Goal: Task Accomplishment & Management: Complete application form

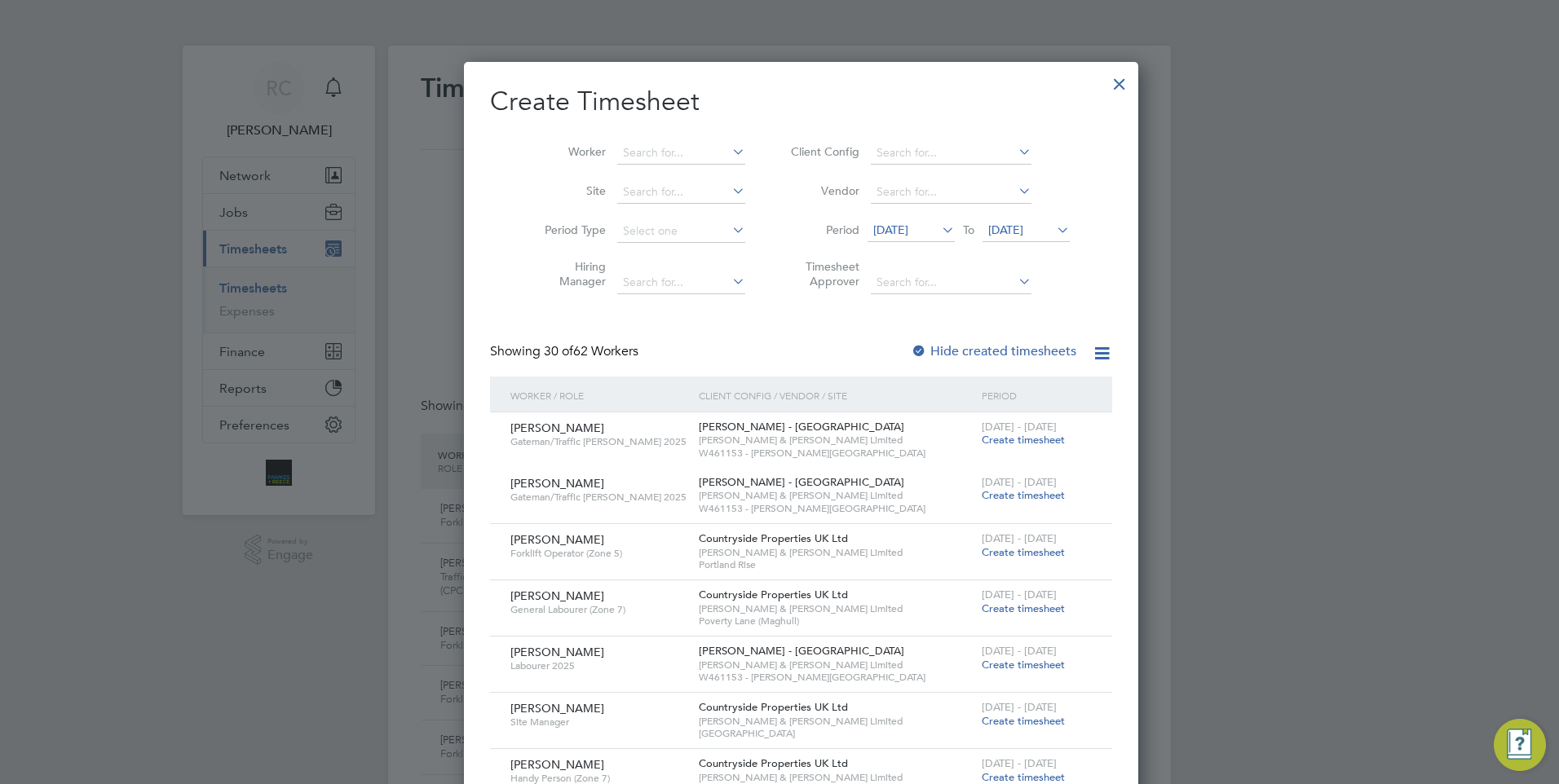
click at [659, 141] on li "Worker" at bounding box center [639, 153] width 254 height 39
click at [658, 158] on input at bounding box center [681, 153] width 128 height 23
click at [671, 176] on li "Matt News om" at bounding box center [671, 174] width 152 height 22
type input "[PERSON_NAME]"
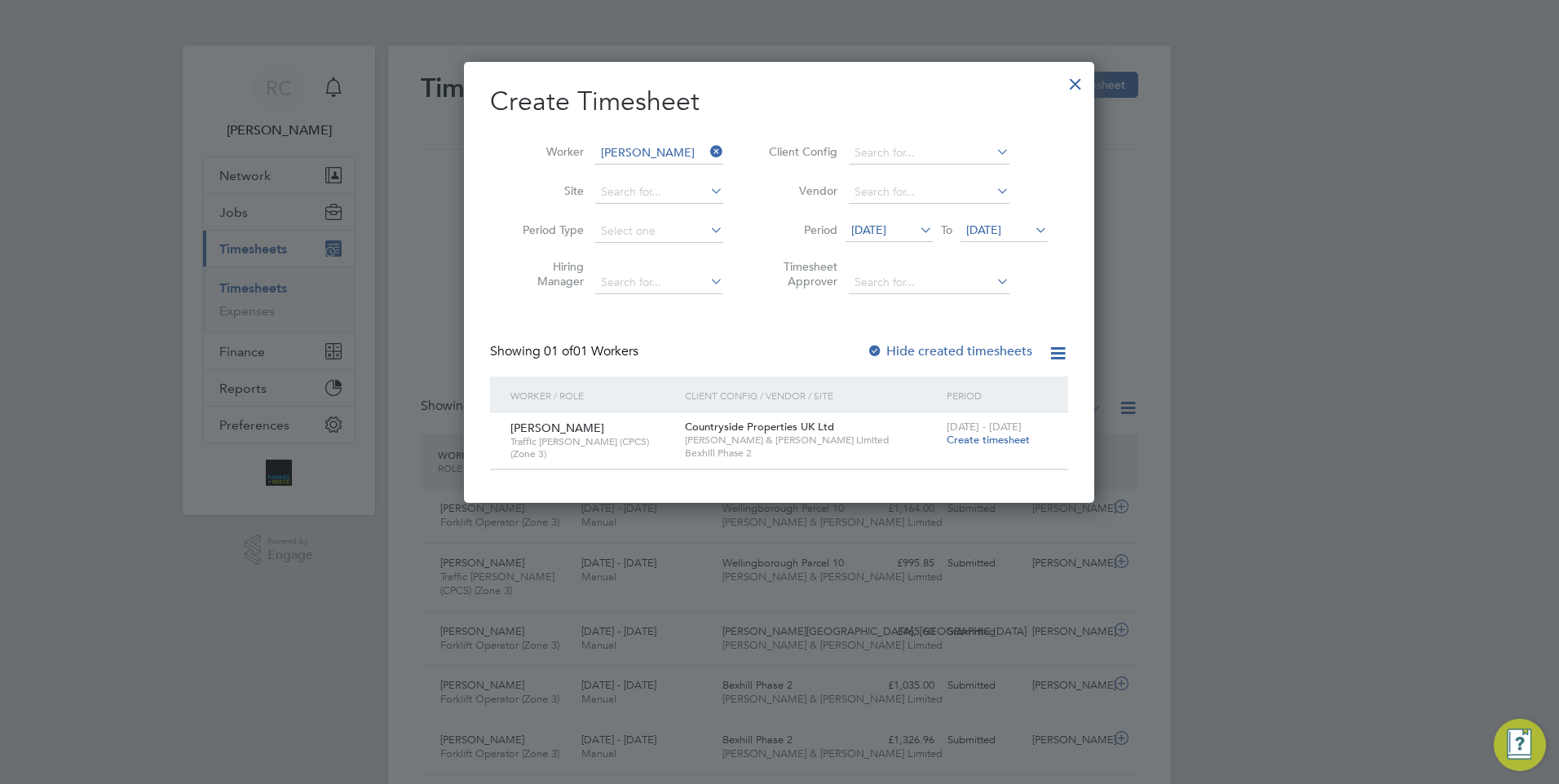
click at [984, 442] on span "Create timesheet" at bounding box center [988, 439] width 84 height 14
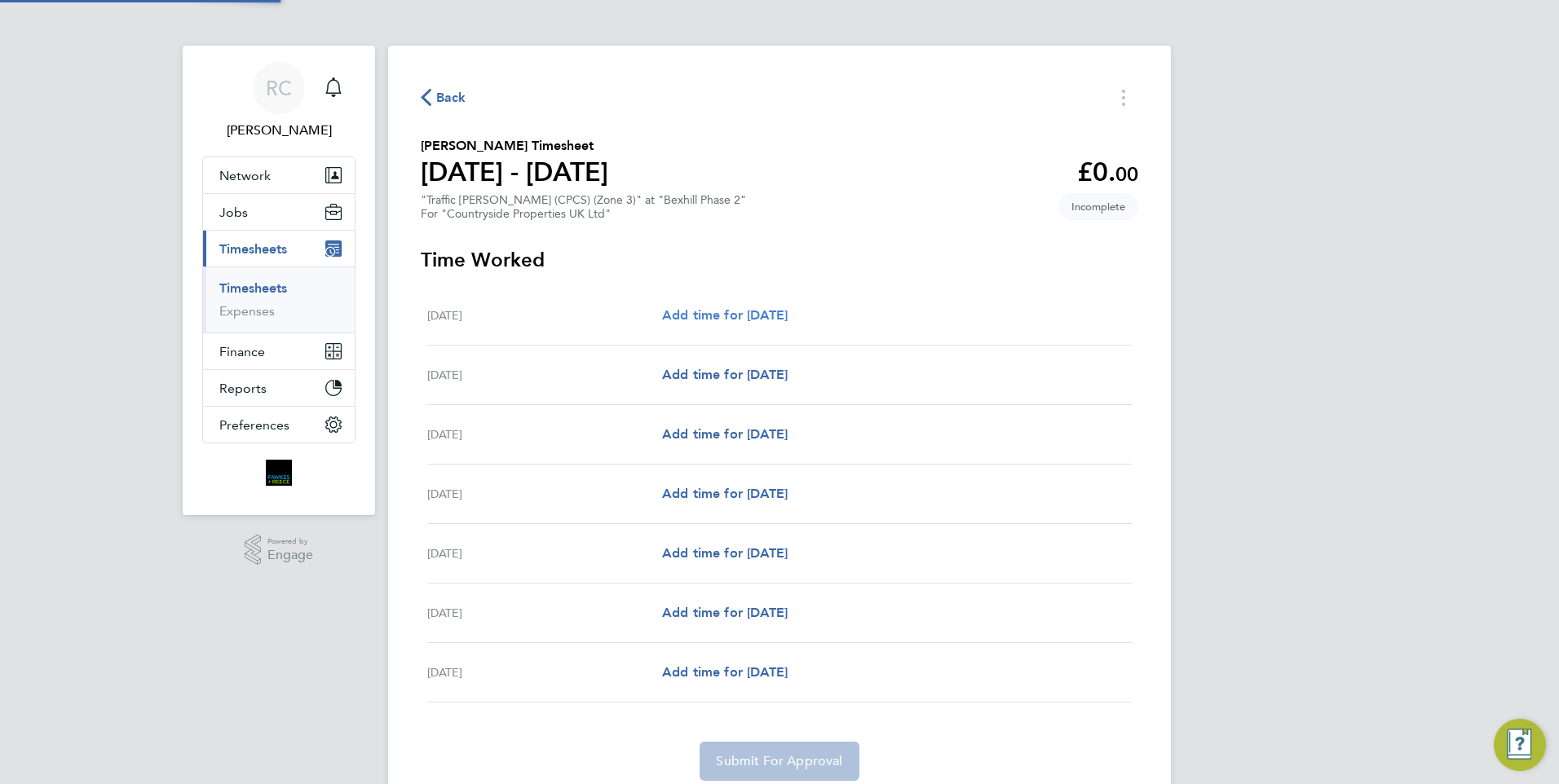
click at [775, 316] on span "Add time for [DATE]" at bounding box center [724, 314] width 125 height 16
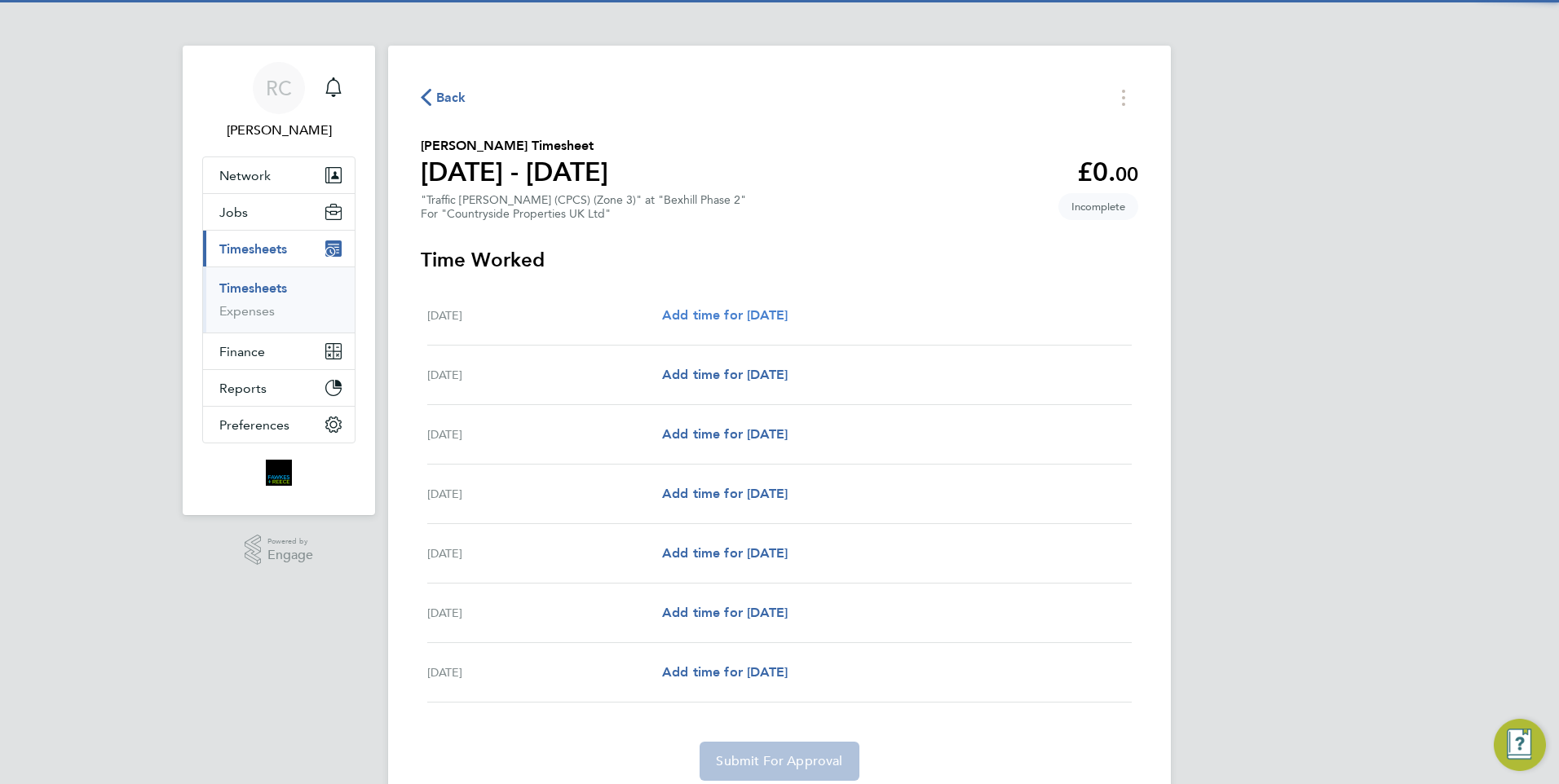
select select "30"
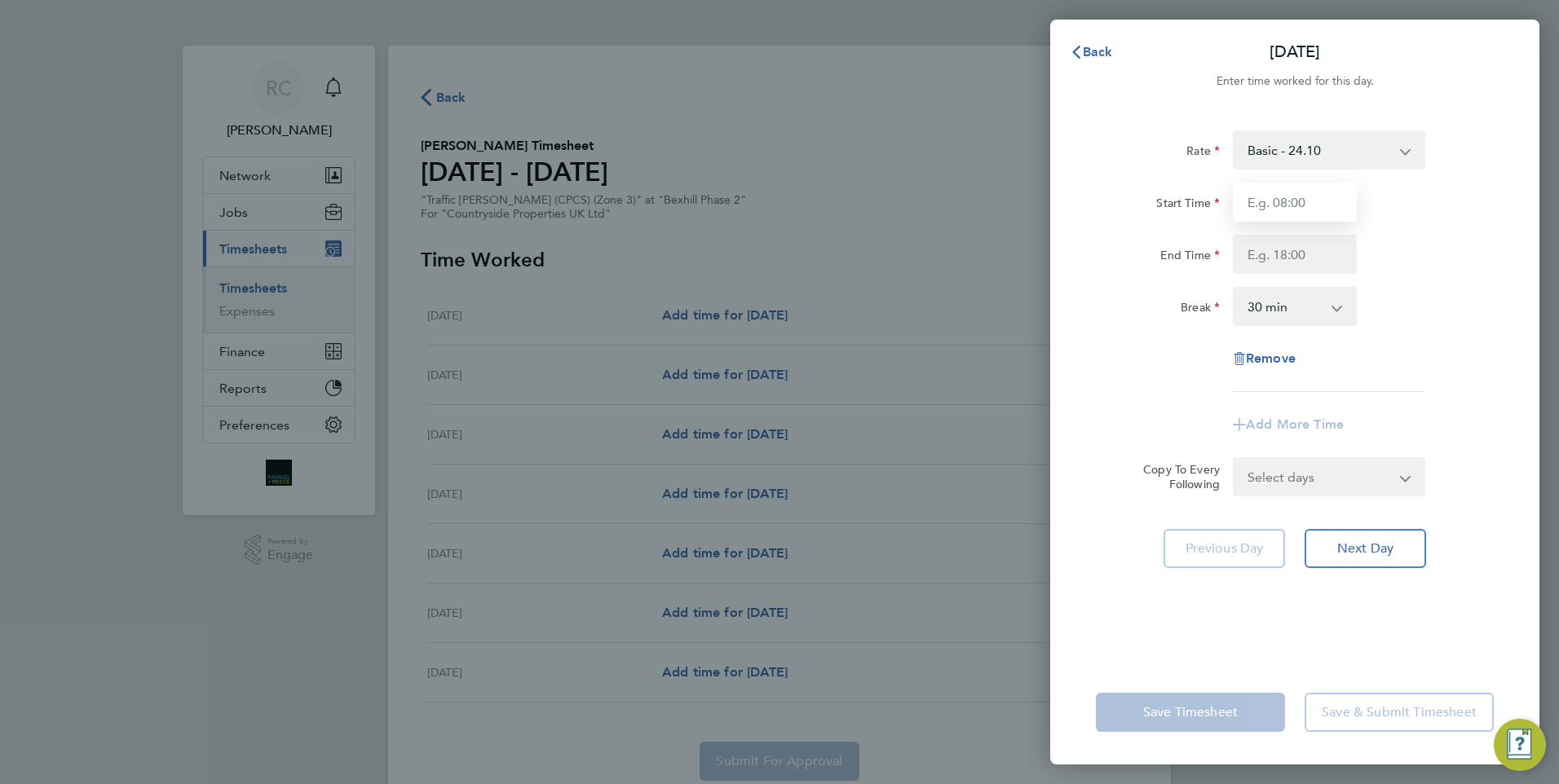
click at [1313, 208] on input "Start Time" at bounding box center [1294, 202] width 124 height 39
type input "07:30"
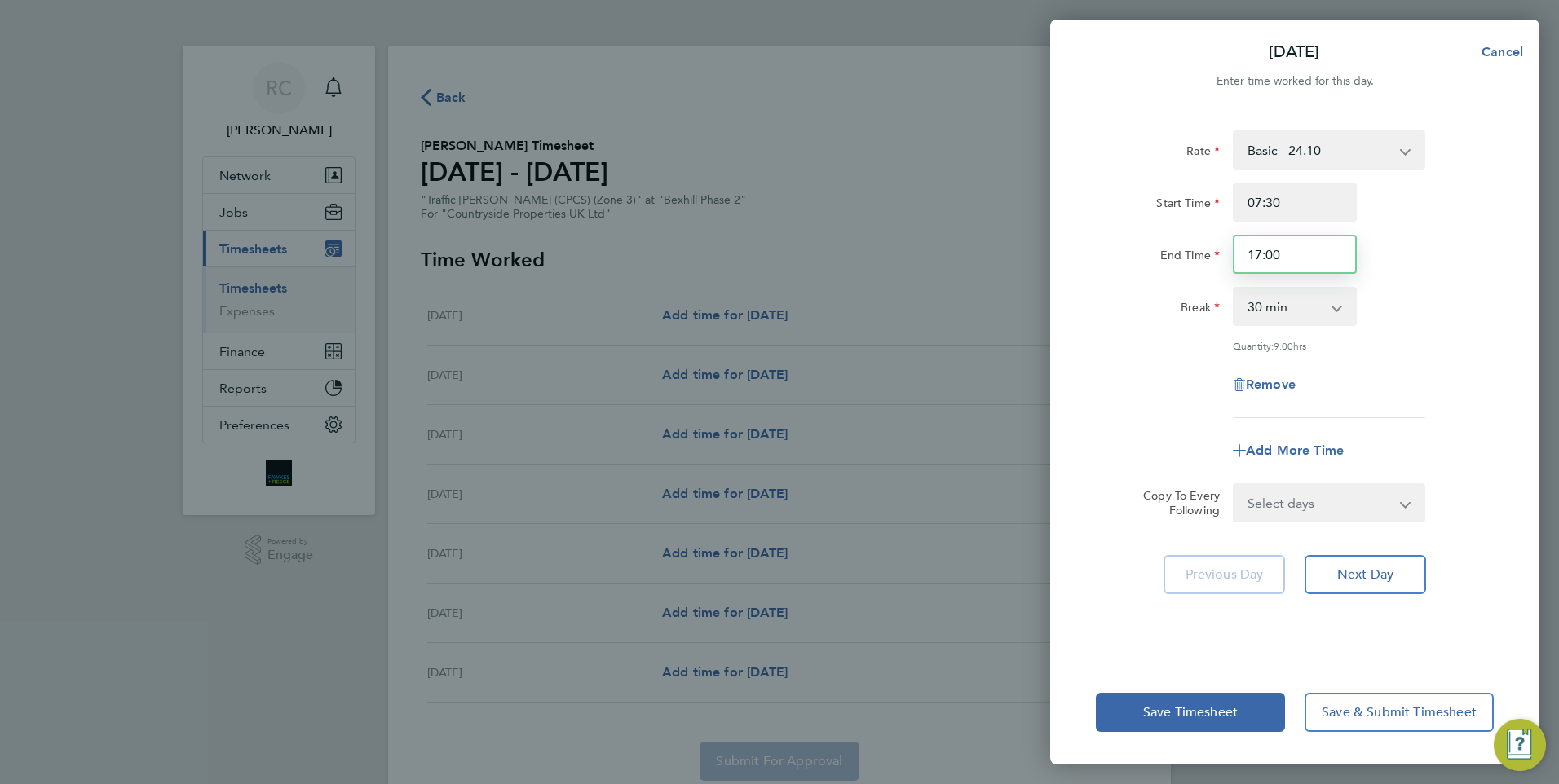
click at [1292, 266] on input "17:00" at bounding box center [1294, 255] width 124 height 39
type input "17:30"
click at [1356, 491] on select "Select days Day Weekday (Mon-Fri) Weekend (Sat-Sun) [DATE] [DATE] [DATE] [DATE]…" at bounding box center [1319, 502] width 171 height 36
click at [1403, 328] on div "Rate Basic - 24.10 Start Time 07:30 End Time 17:30 Break 0 min 15 min 30 min 45…" at bounding box center [1295, 273] width 398 height 287
click at [1316, 514] on select "Select days Day Weekday (Mon-Fri) Weekend (Sat-Sun) [DATE] [DATE] [DATE] [DATE]…" at bounding box center [1319, 502] width 171 height 36
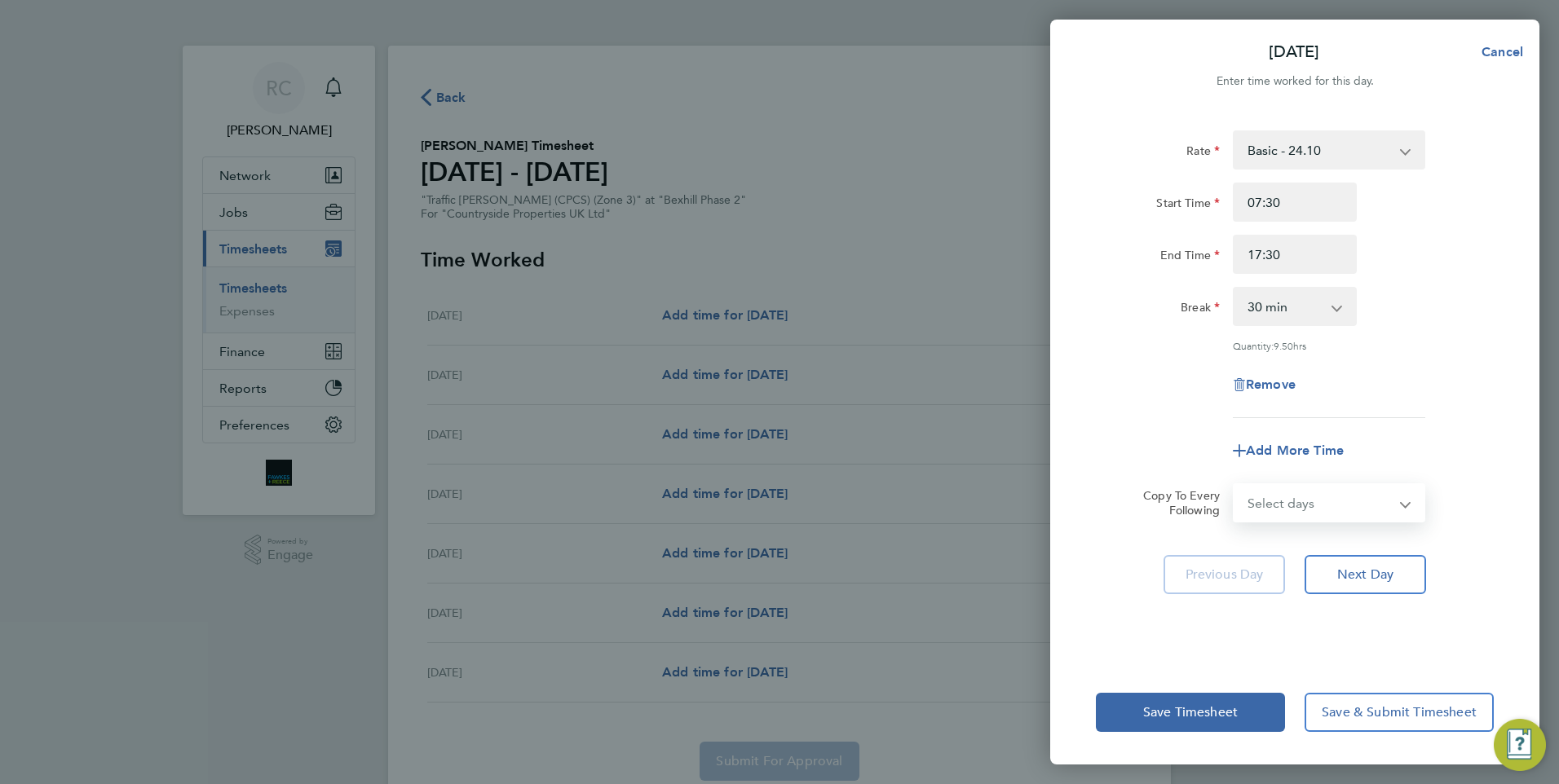
select select "WEEKDAY"
click at [1234, 484] on select "Select days Day Weekday (Mon-Fri) Weekend (Sat-Sun) [DATE] [DATE] [DATE] [DATE]…" at bounding box center [1319, 502] width 171 height 36
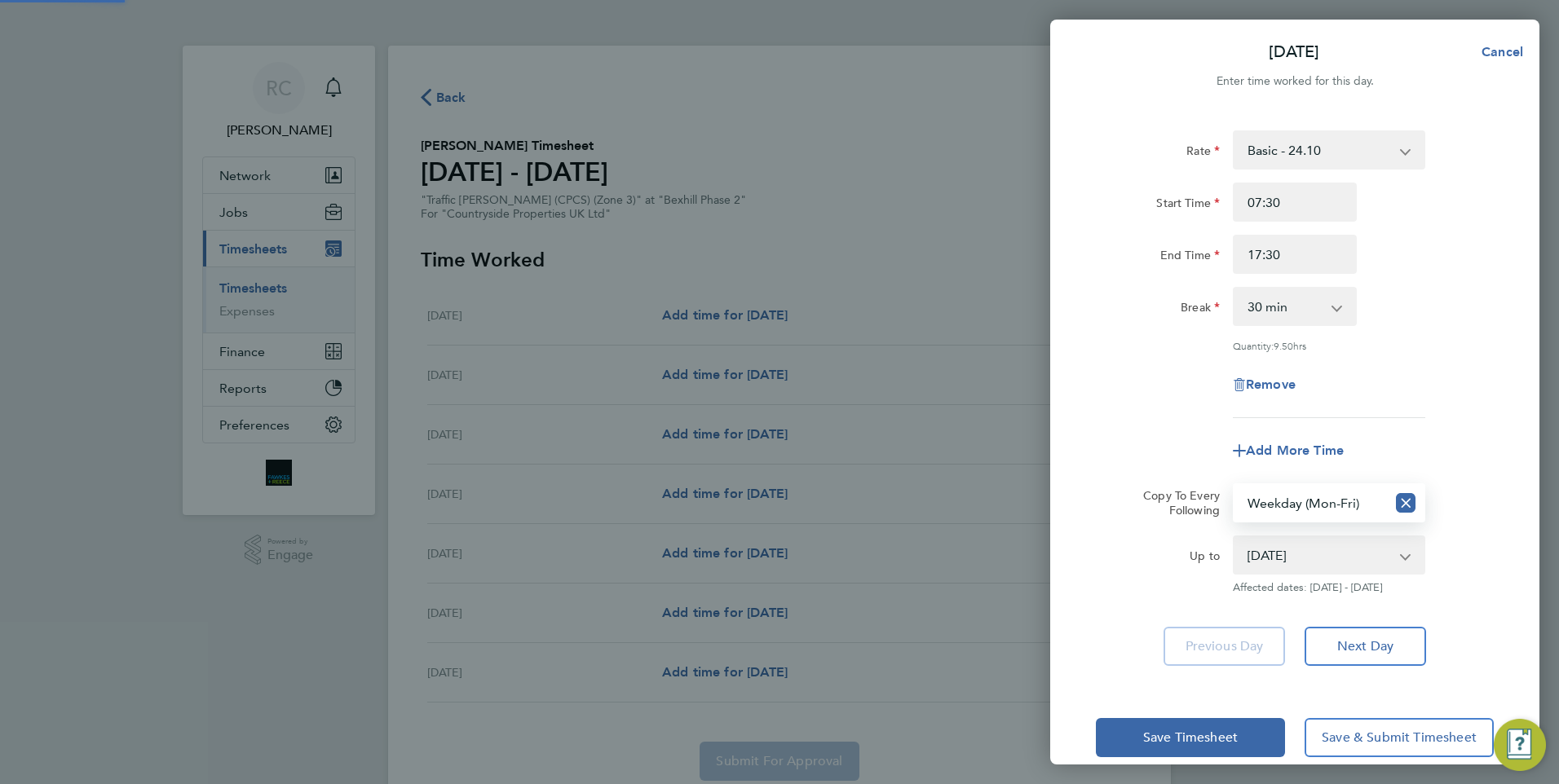
click at [1335, 556] on select "[DATE] [DATE] [DATE] [DATE] [DATE] [DATE]" at bounding box center [1318, 555] width 169 height 36
select select "[DATE]"
click at [1234, 537] on select "[DATE] [DATE] [DATE] [DATE] [DATE] [DATE]" at bounding box center [1318, 555] width 169 height 36
click at [1218, 729] on span "Save Timesheet" at bounding box center [1190, 737] width 94 height 16
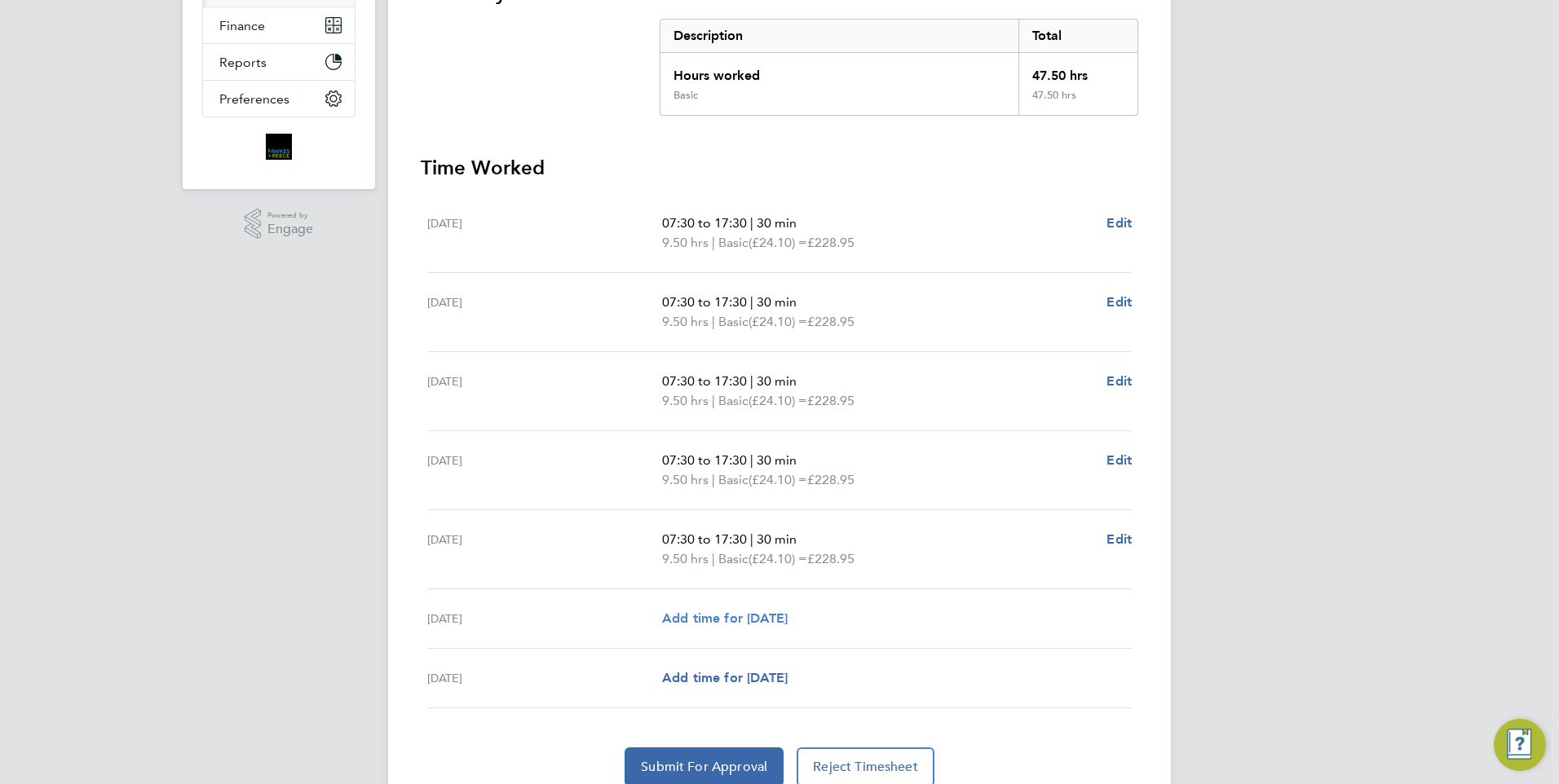
click at [788, 623] on span "Add time for [DATE]" at bounding box center [724, 618] width 125 height 16
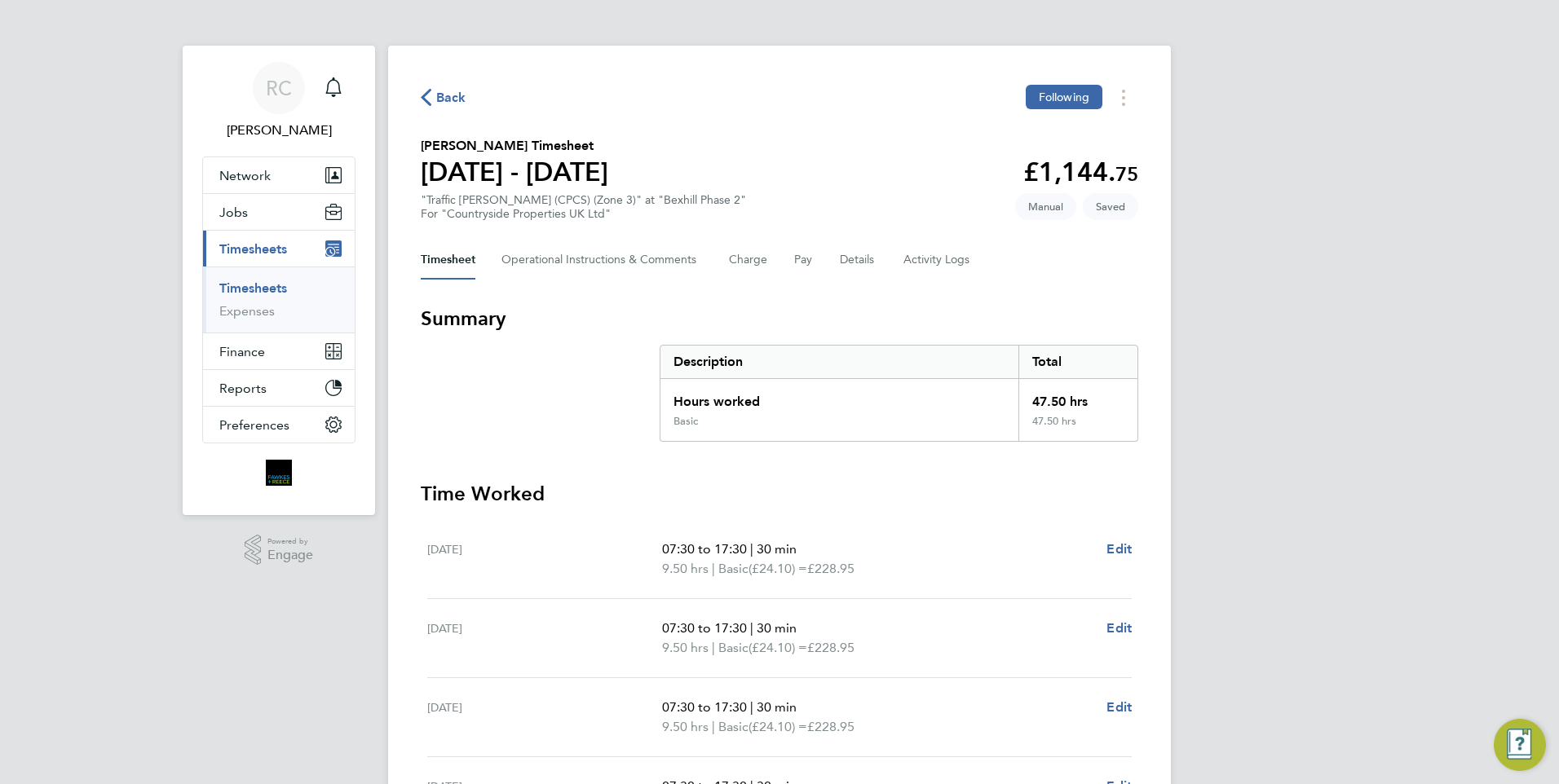
select select "30"
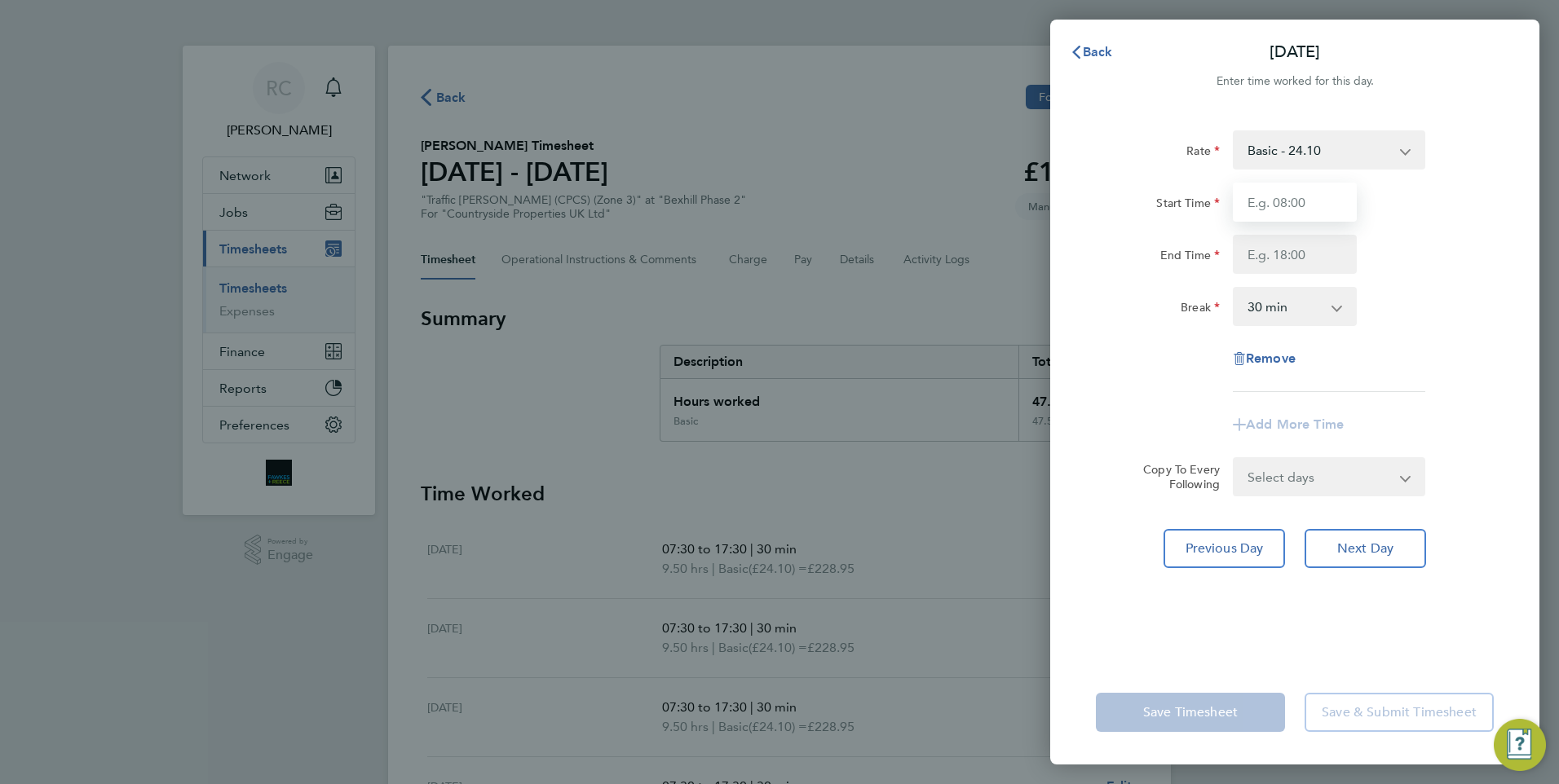
click at [1263, 193] on input "Start Time" at bounding box center [1294, 202] width 124 height 39
type input "07:30"
type input "17:30"
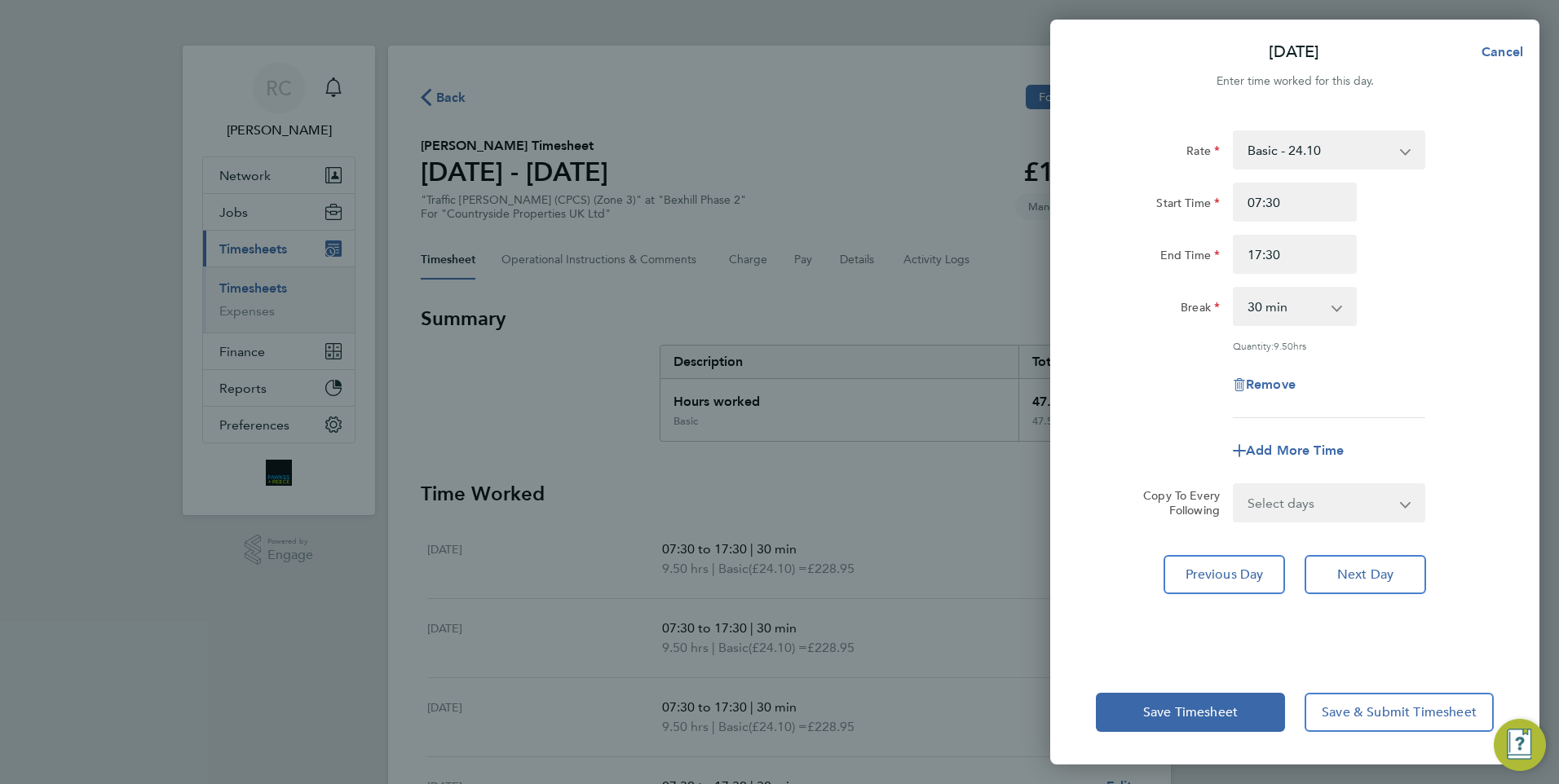
click at [1408, 275] on div "Rate Basic - 24.10 Start Time 07:30 End Time 17:30 Break 0 min 15 min 30 min 45…" at bounding box center [1295, 273] width 398 height 287
click at [1379, 381] on div "Remove" at bounding box center [1295, 385] width 411 height 39
click at [1316, 387] on app-form-button "Remove" at bounding box center [1294, 385] width 124 height 13
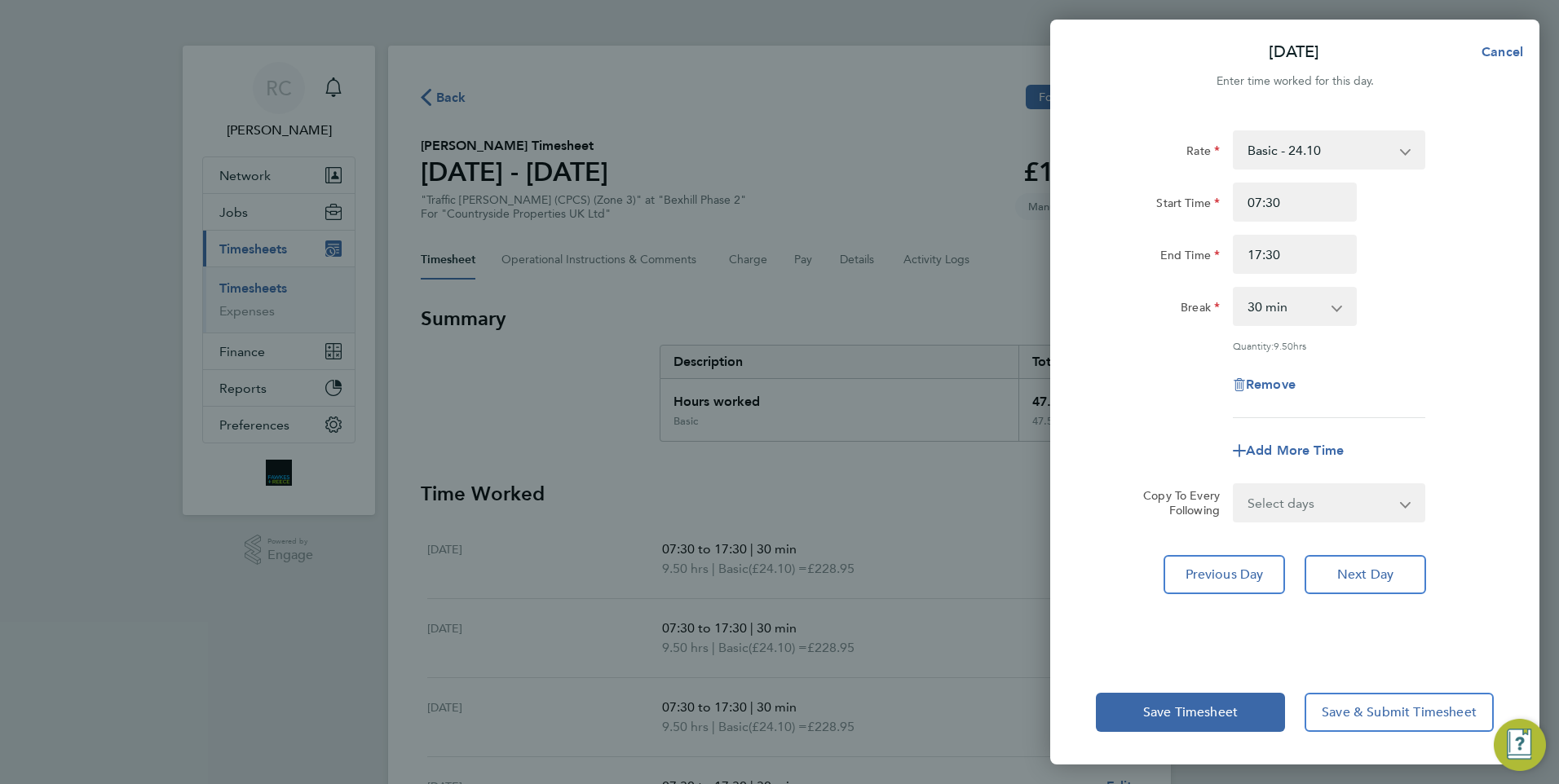
click at [1306, 513] on select "Select days [DATE]" at bounding box center [1319, 502] width 171 height 36
click at [1436, 354] on div "Rate Basic - 24.10 Start Time 07:30 End Time 17:30 Break 0 min 15 min 30 min 45…" at bounding box center [1295, 273] width 398 height 287
click at [1330, 490] on select "Select days [DATE]" at bounding box center [1319, 502] width 171 height 36
click at [1476, 440] on div "Add More Time" at bounding box center [1295, 451] width 411 height 39
click at [1225, 696] on button "Save Timesheet" at bounding box center [1190, 712] width 189 height 39
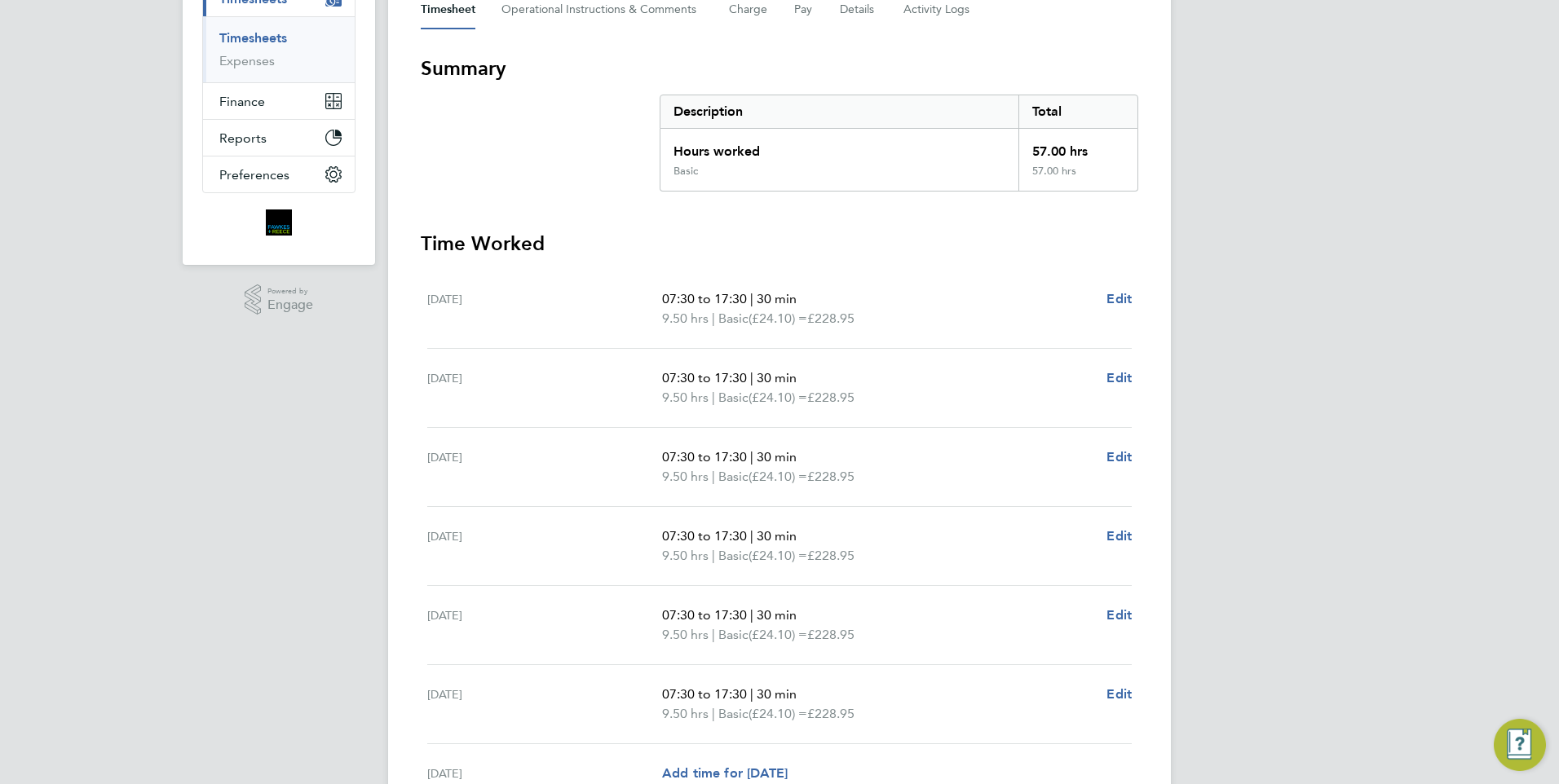
scroll to position [413, 0]
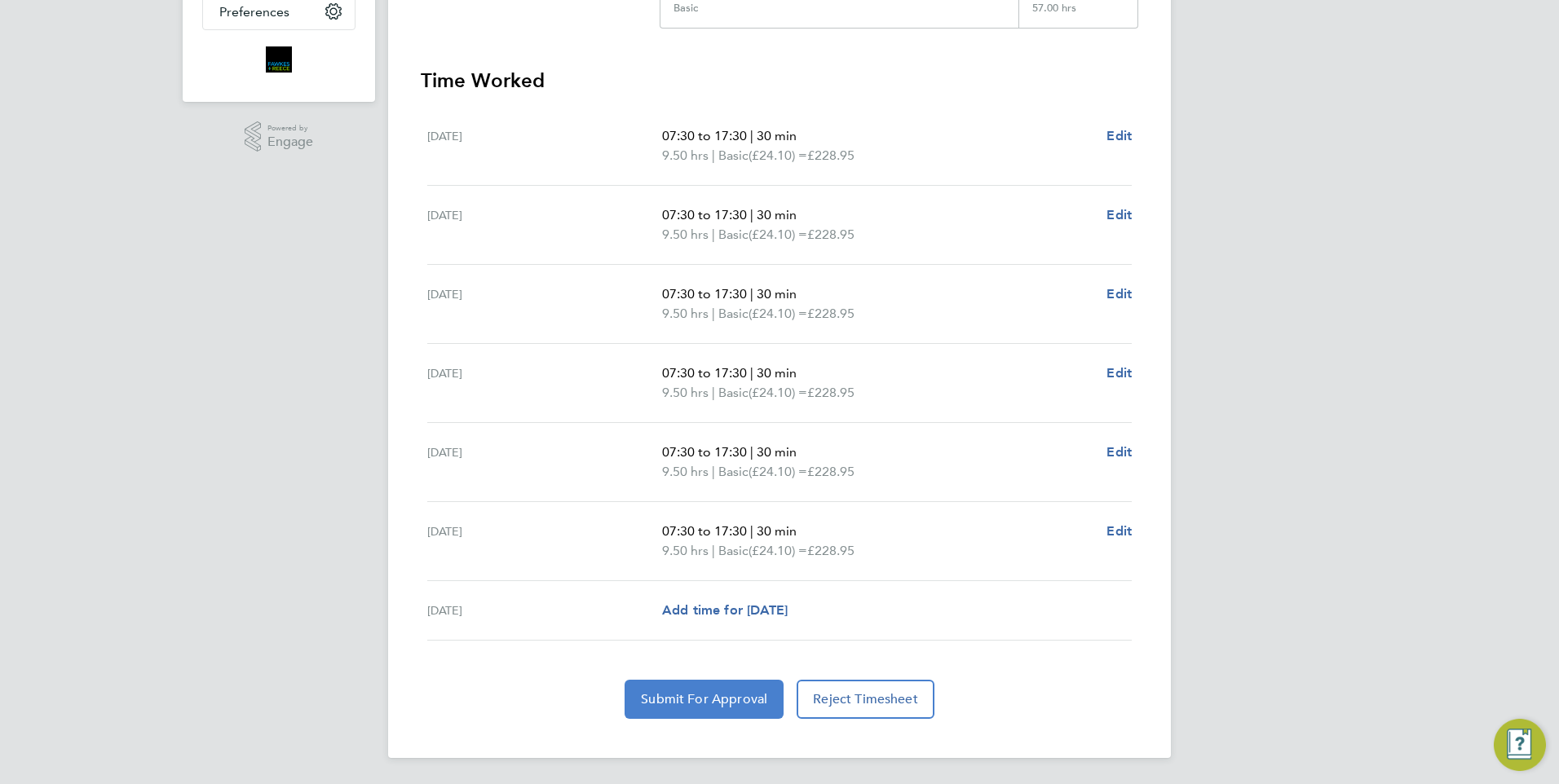
click at [707, 694] on span "Submit For Approval" at bounding box center [704, 699] width 126 height 16
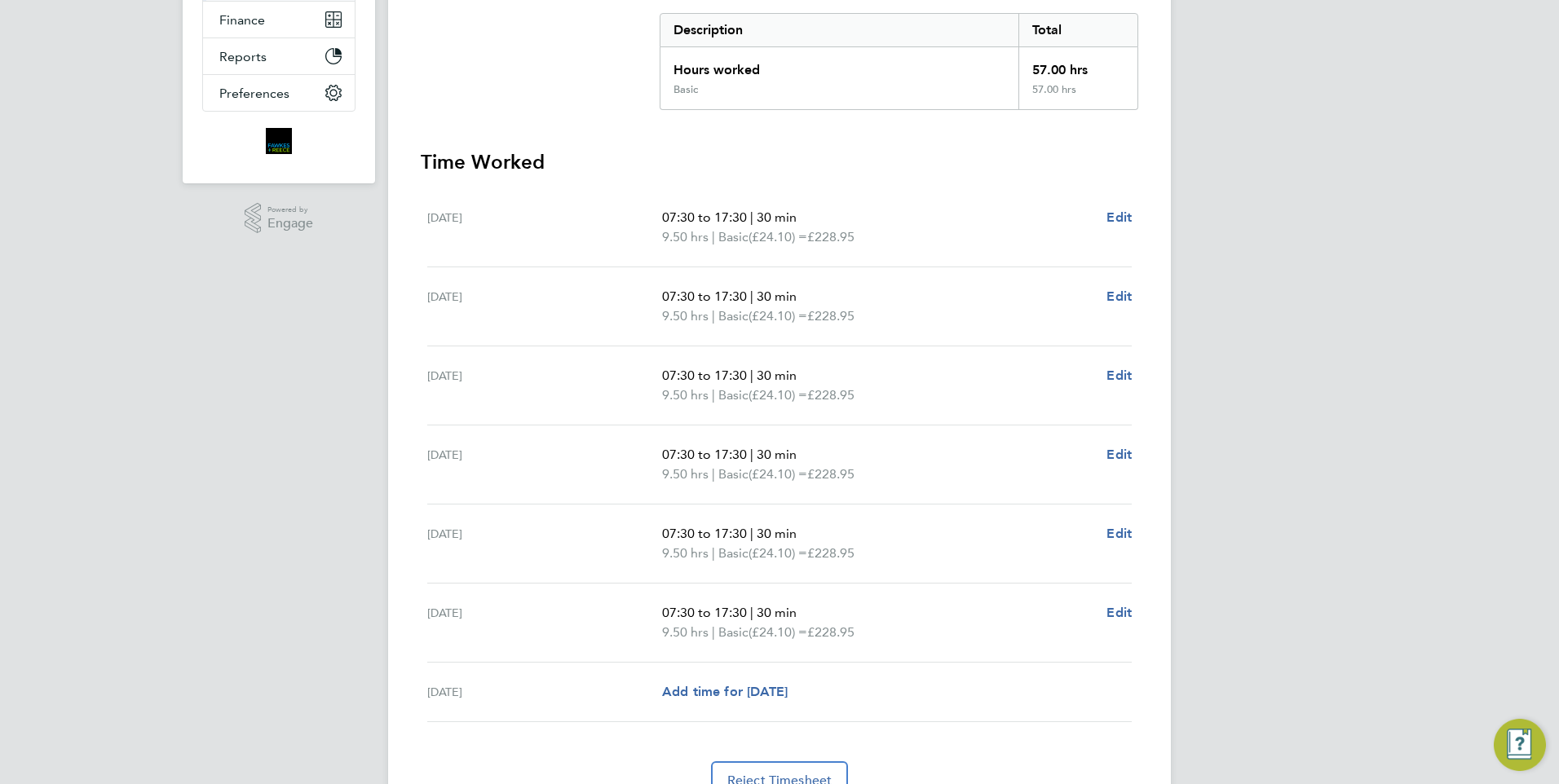
scroll to position [0, 0]
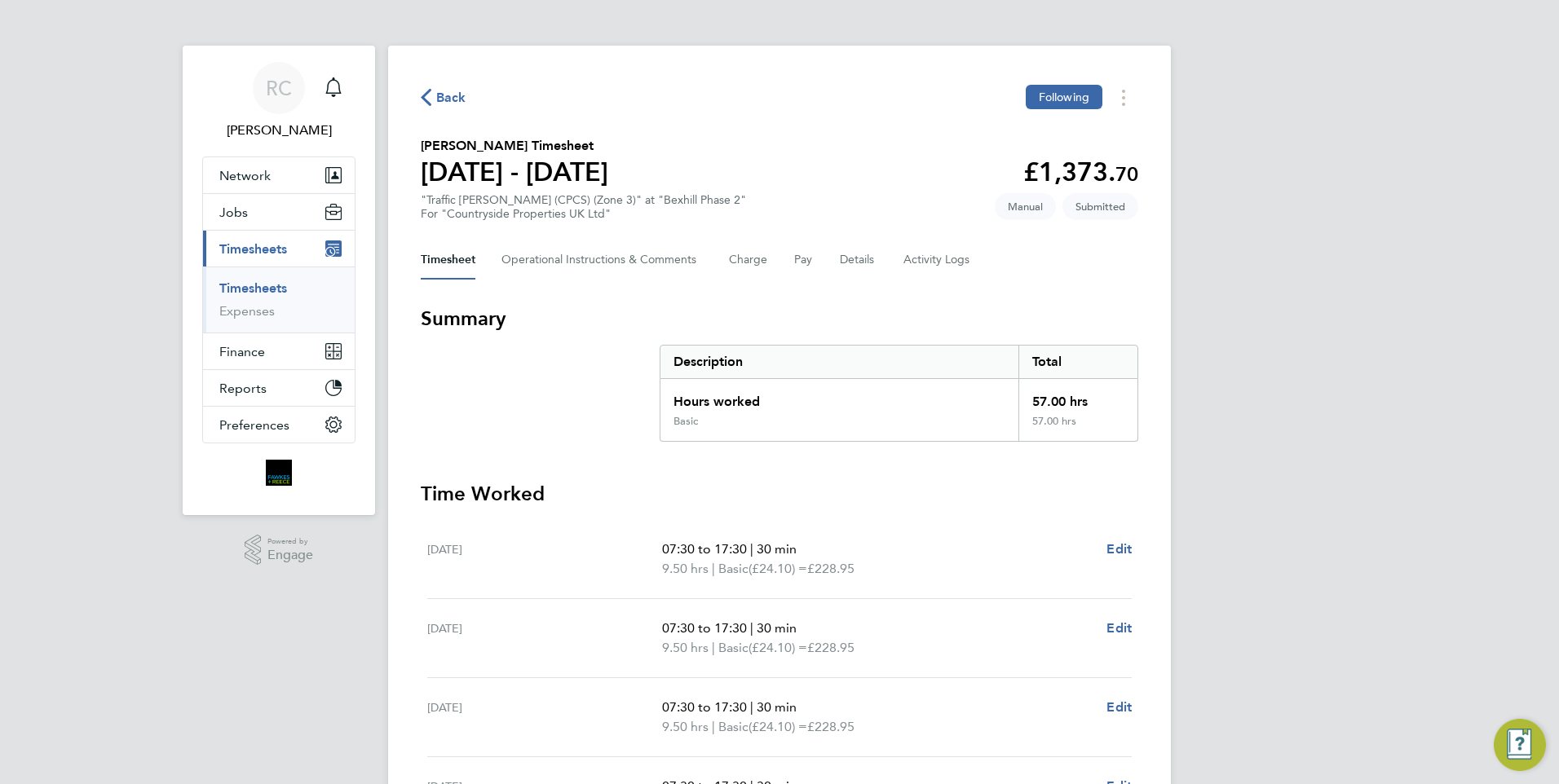
click at [459, 101] on span "Back" at bounding box center [451, 98] width 30 height 20
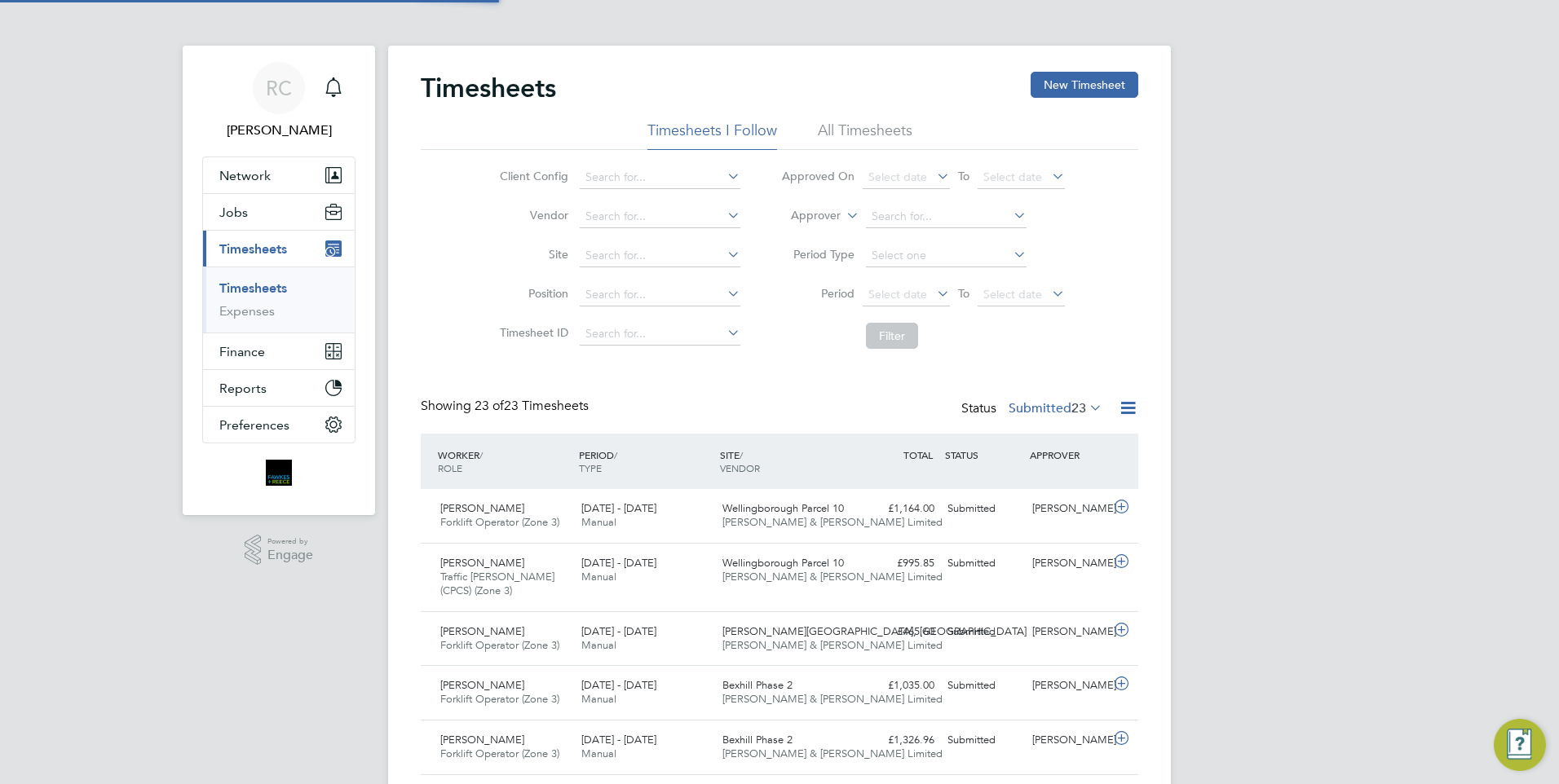
scroll to position [42, 142]
